Goal: Task Accomplishment & Management: Manage account settings

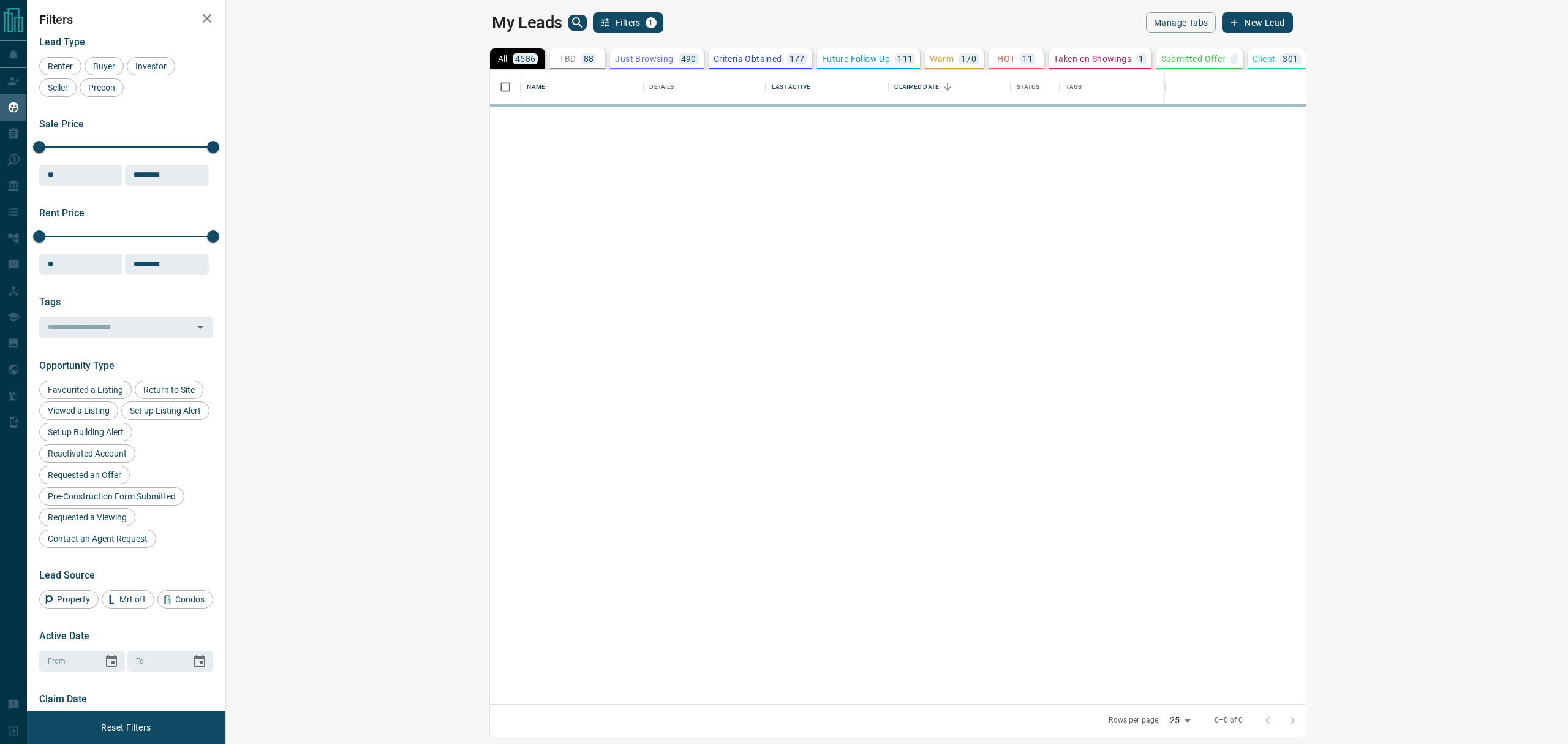
scroll to position [621, 1324]
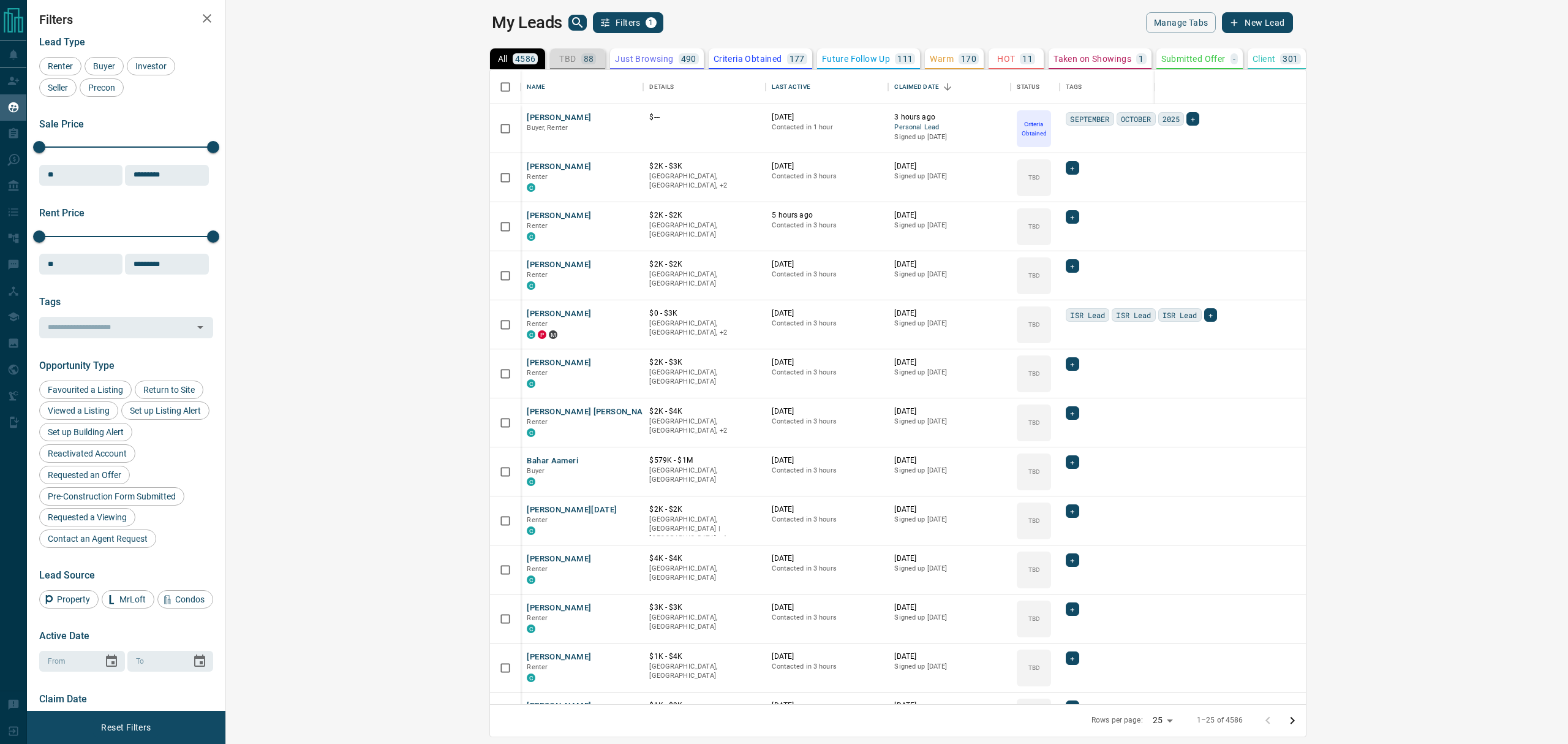
click at [583, 58] on p "88" at bounding box center [588, 59] width 10 height 8
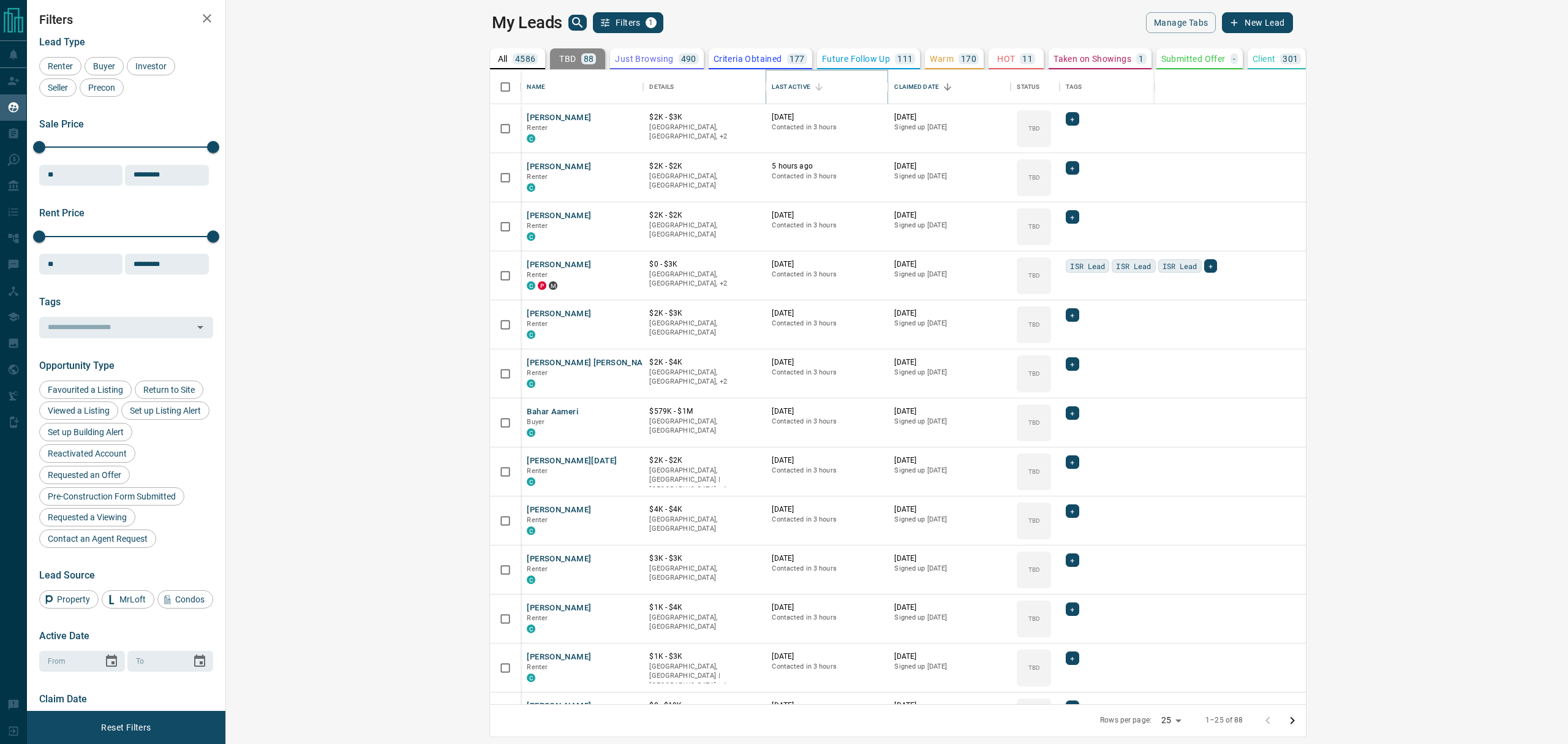
click at [814, 85] on icon "Sort" at bounding box center [819, 87] width 11 height 11
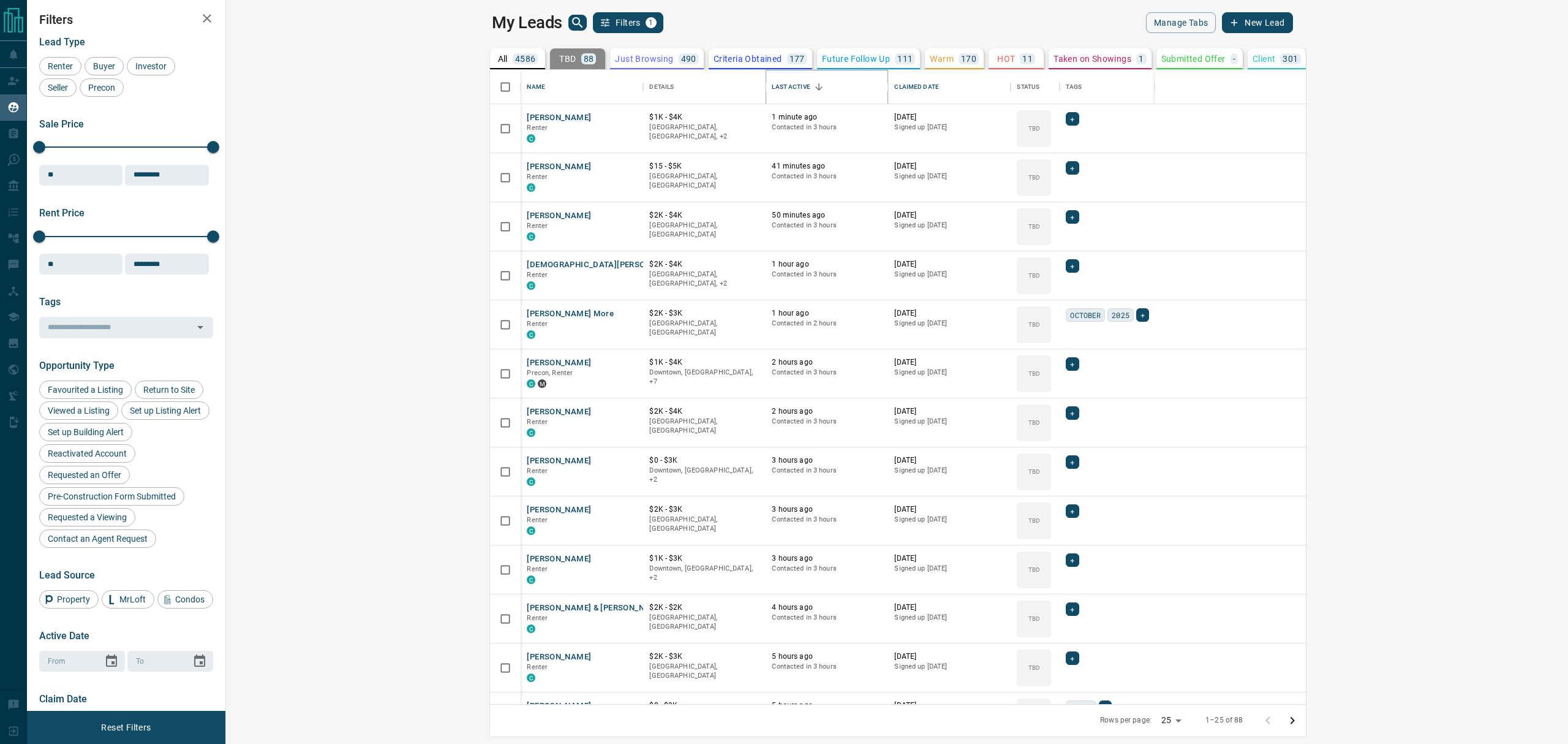
click at [814, 85] on icon "Sort" at bounding box center [819, 87] width 11 height 11
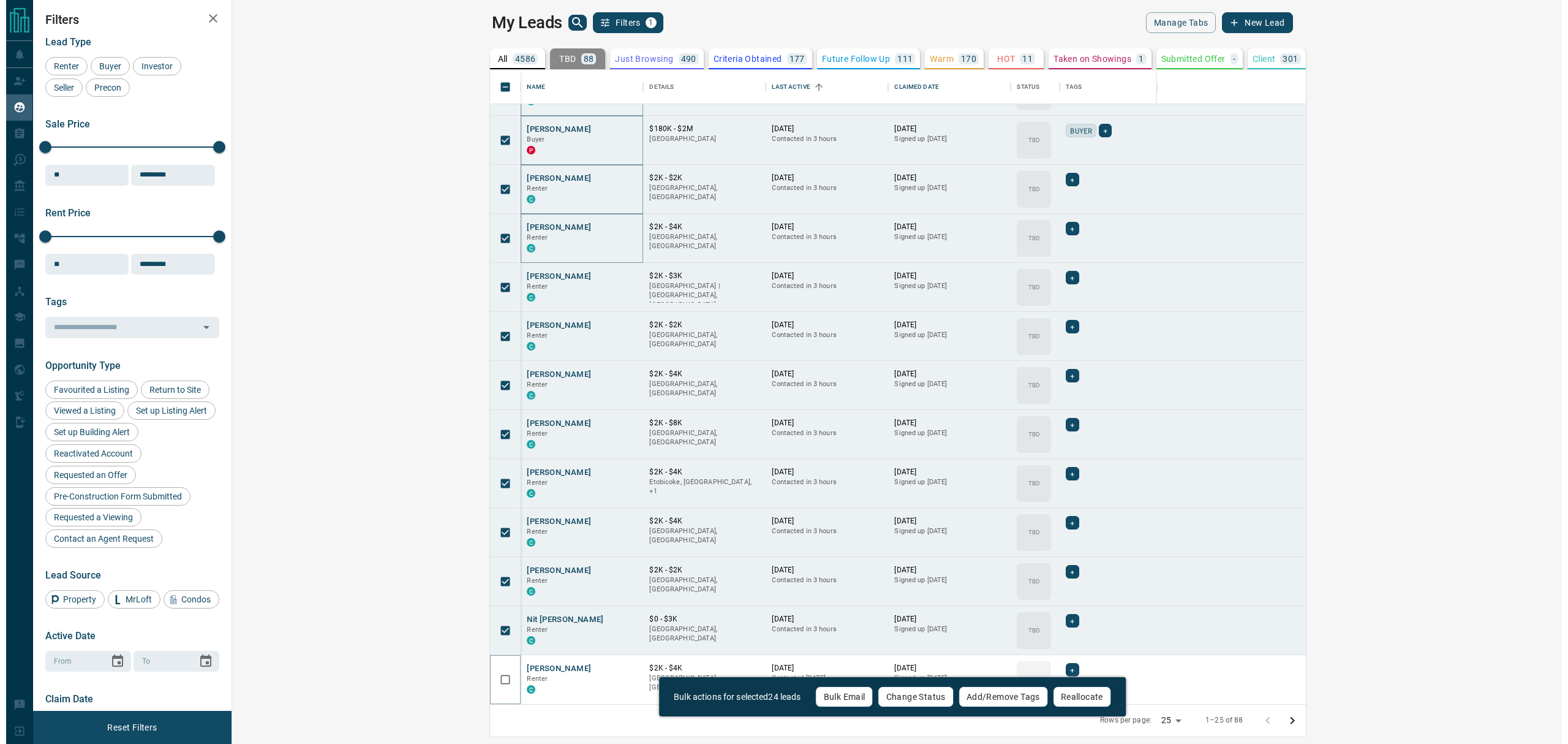
scroll to position [626, 0]
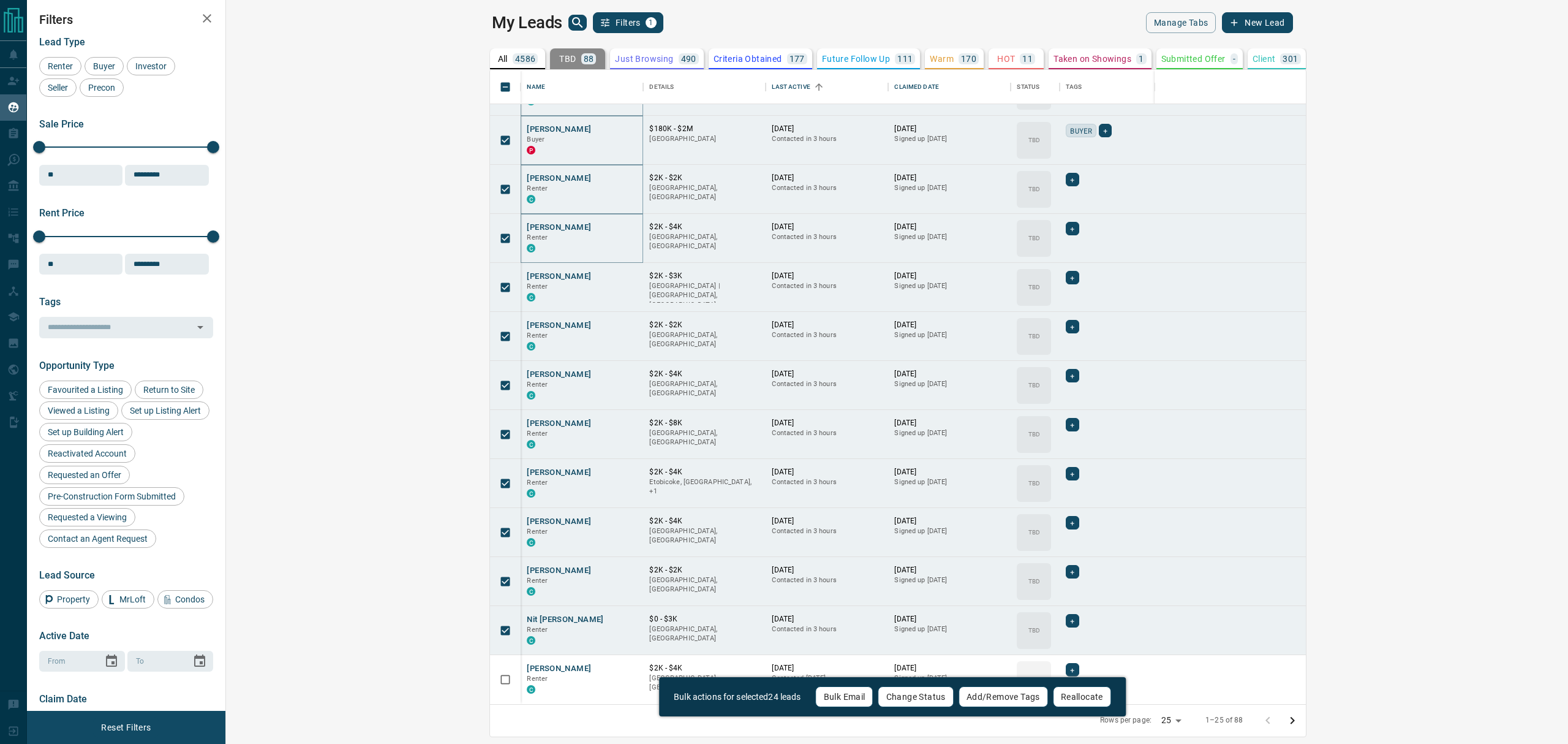
click at [900, 696] on button "Change Status" at bounding box center [917, 697] width 76 height 21
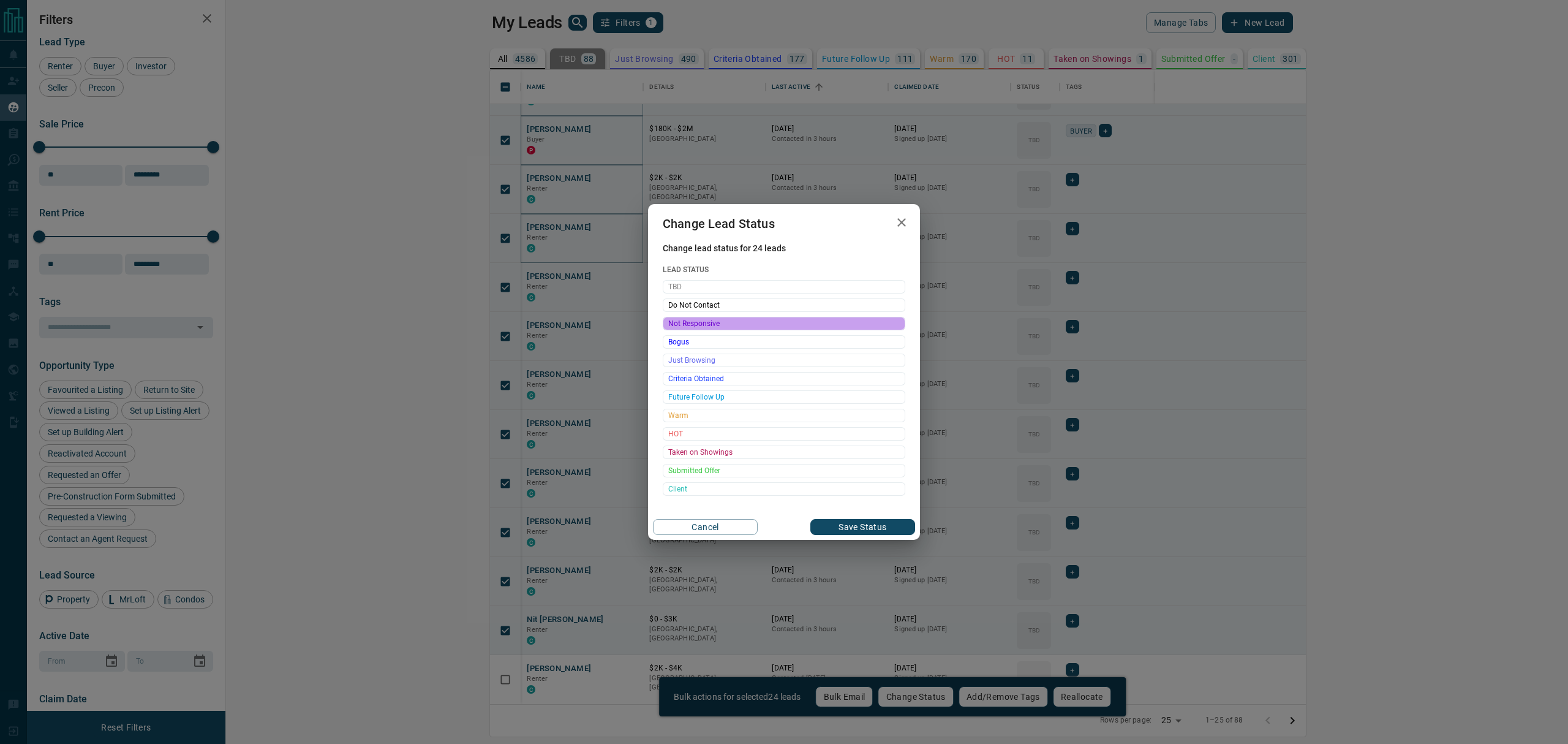
click at [703, 325] on span "Not Responsive" at bounding box center [784, 323] width 231 height 12
click at [882, 527] on button "Save Status" at bounding box center [863, 527] width 105 height 16
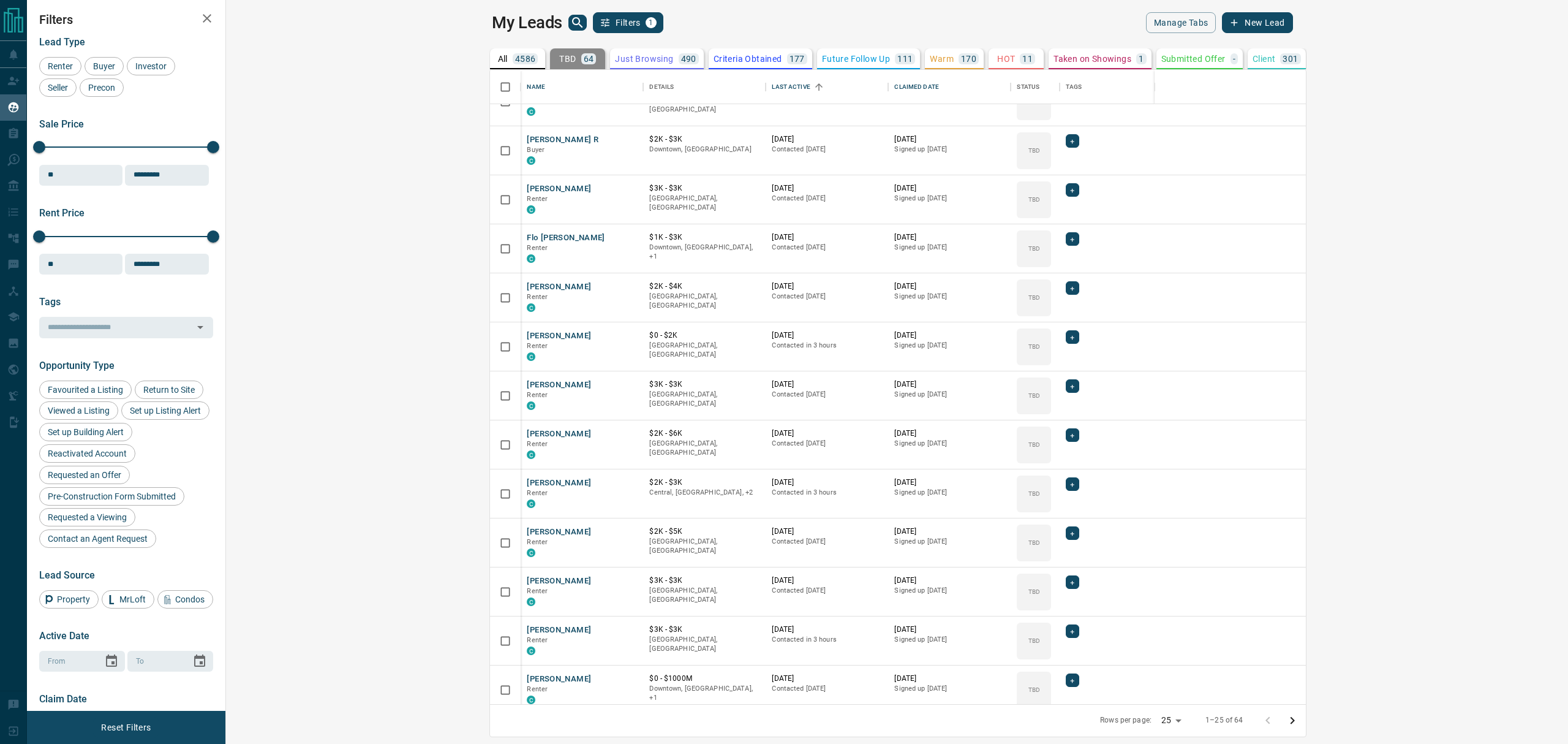
scroll to position [0, 0]
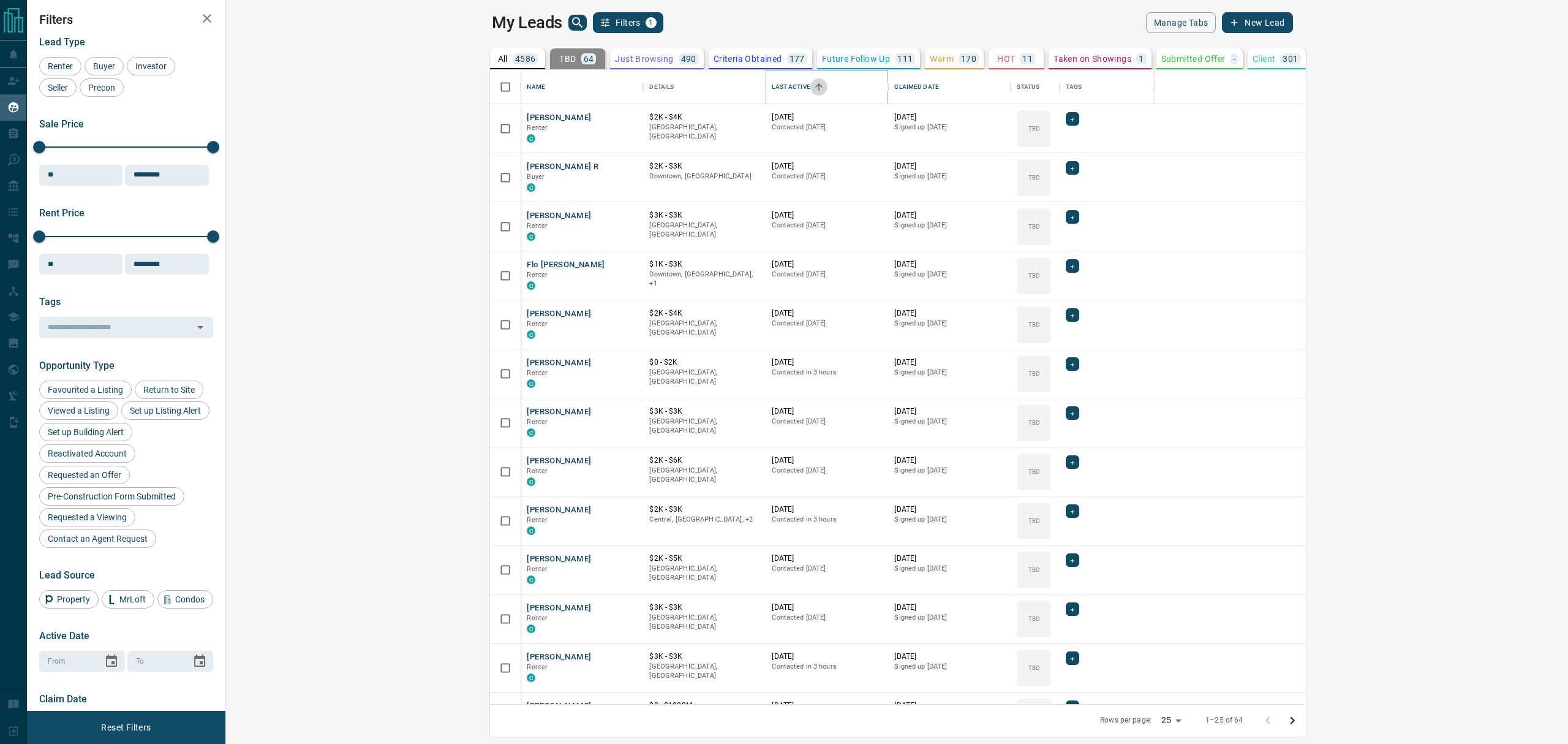
click at [814, 84] on icon "Sort" at bounding box center [819, 87] width 11 height 11
click at [814, 86] on icon "Sort" at bounding box center [819, 87] width 11 height 11
click at [814, 87] on icon "Sort" at bounding box center [819, 87] width 11 height 11
click at [811, 91] on button "Sort" at bounding box center [819, 87] width 17 height 17
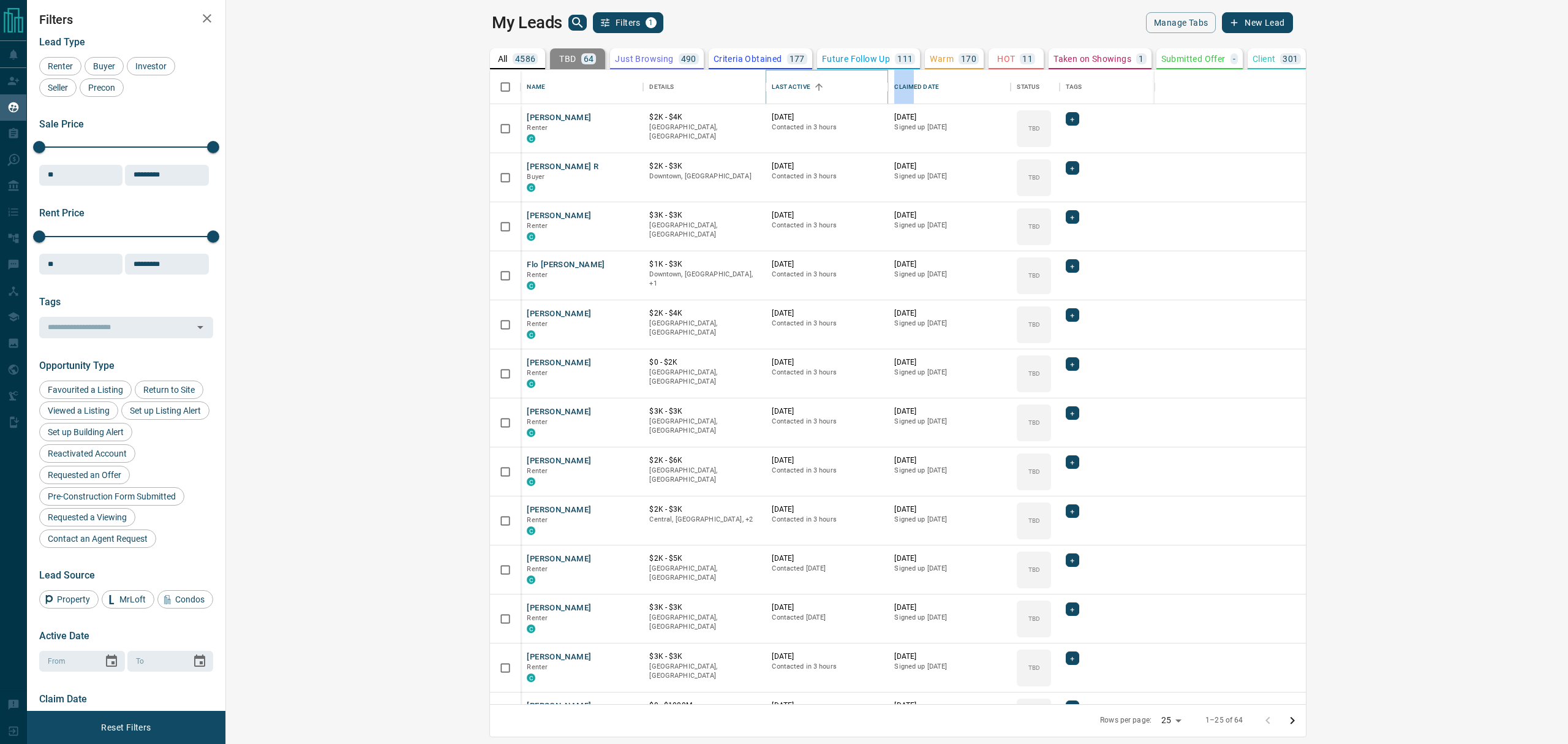
click at [814, 86] on icon "Sort" at bounding box center [819, 87] width 11 height 11
click at [657, 12] on div "My Leads Filters 1" at bounding box center [692, 23] width 400 height 21
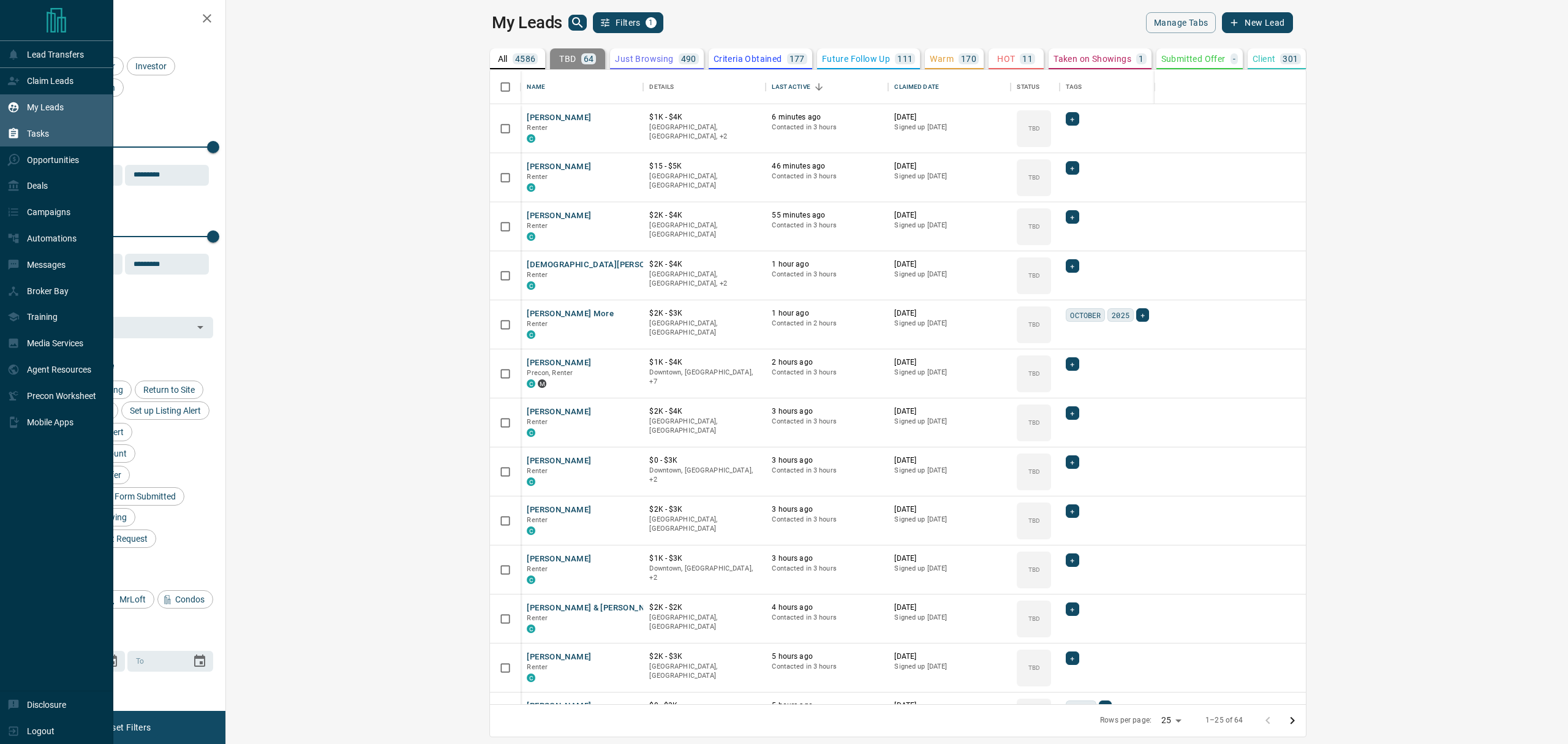
click at [6, 130] on div "Tasks" at bounding box center [57, 134] width 113 height 26
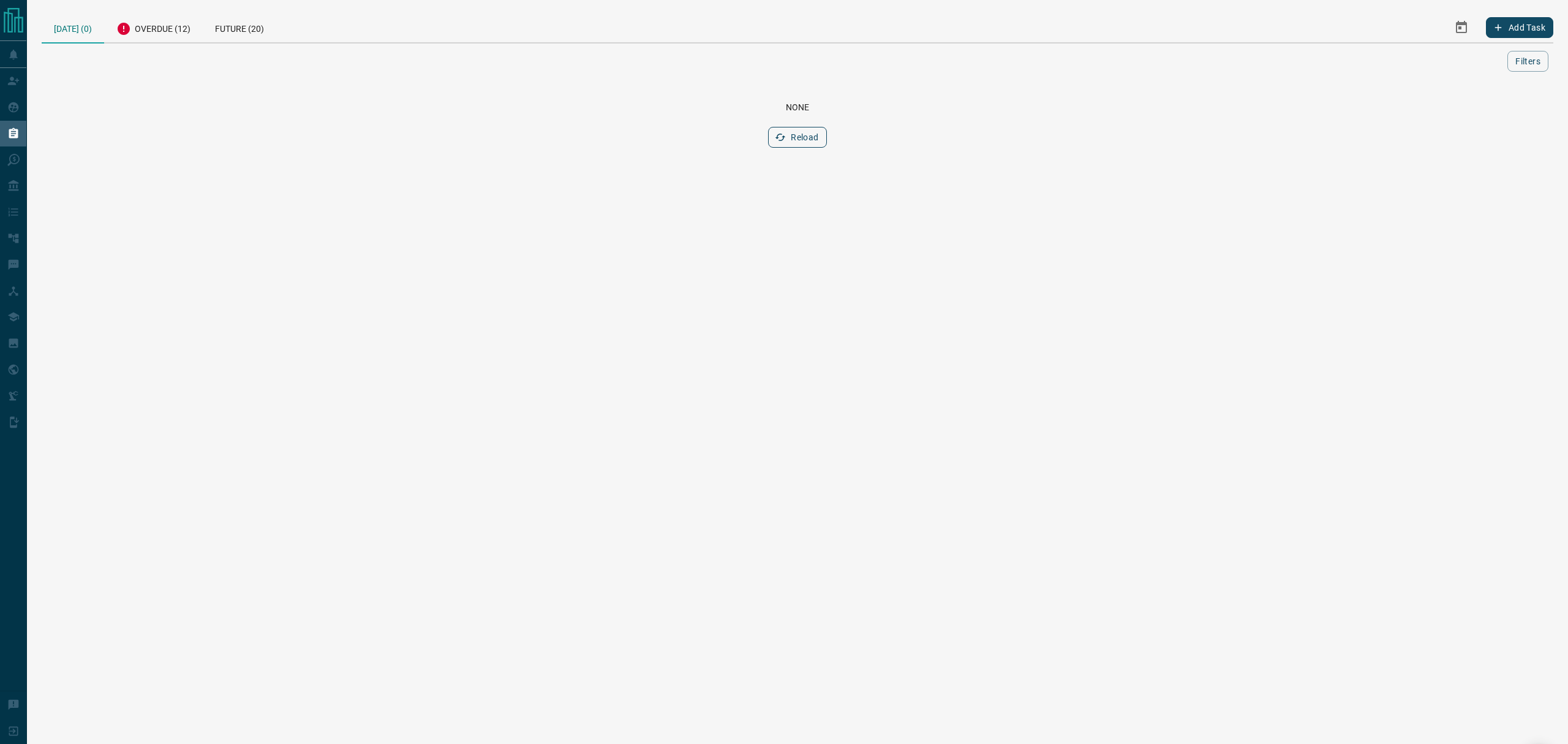
click at [791, 137] on button "Reload" at bounding box center [798, 137] width 59 height 21
